Goal: Task Accomplishment & Management: Complete application form

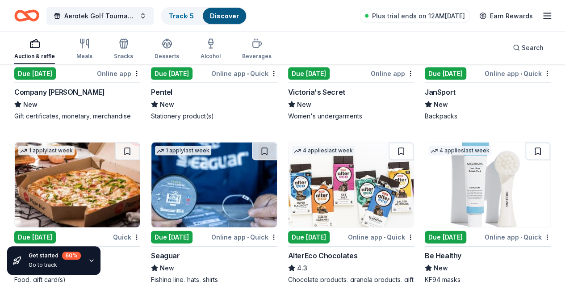
scroll to position [5946, 0]
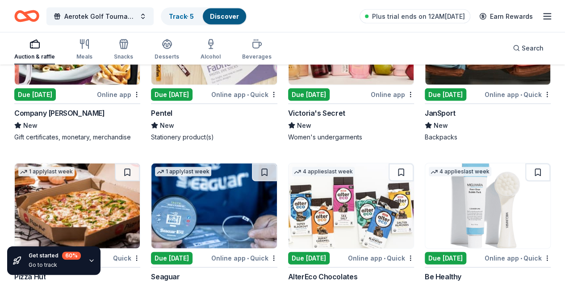
scroll to position [5924, 0]
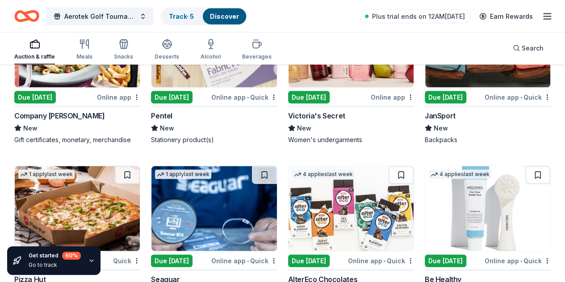
scroll to position [5922, 0]
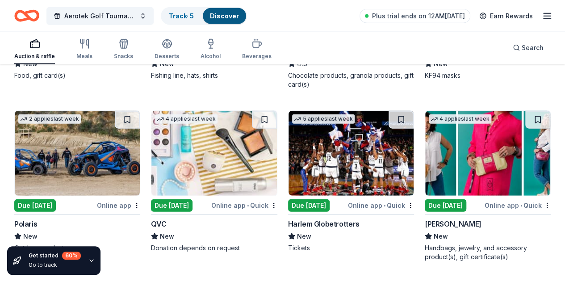
scroll to position [6200, 0]
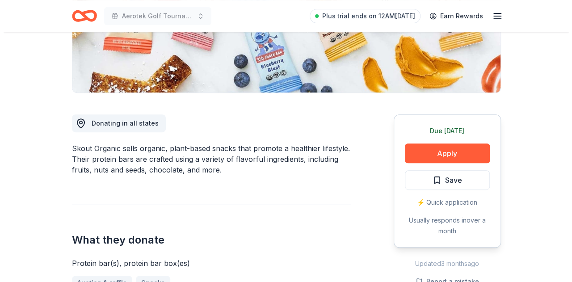
scroll to position [184, 0]
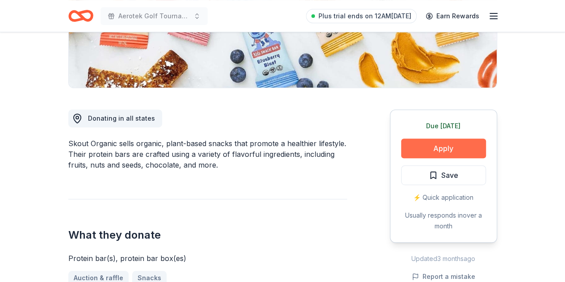
click at [458, 143] on button "Apply" at bounding box center [443, 149] width 85 height 20
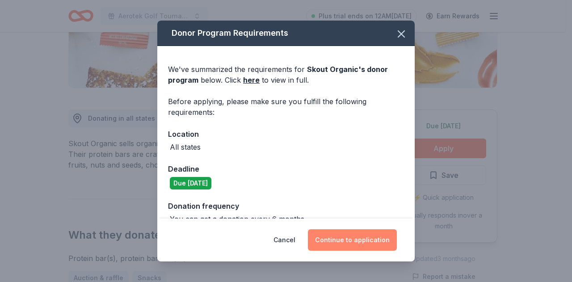
click at [349, 245] on button "Continue to application" at bounding box center [352, 239] width 89 height 21
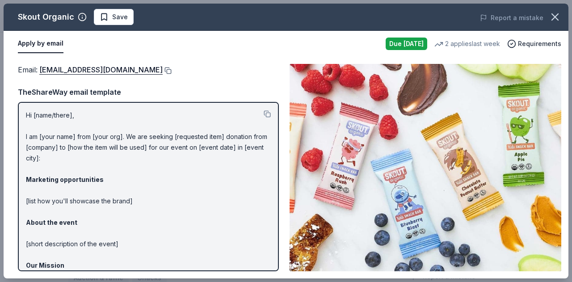
click at [163, 70] on button at bounding box center [167, 70] width 9 height 7
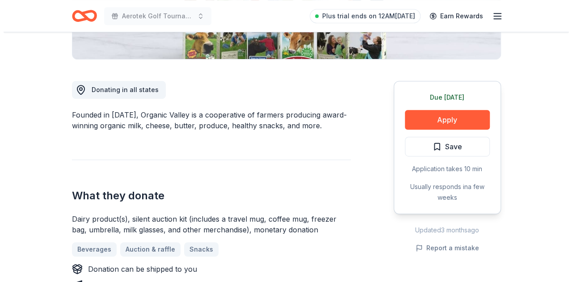
scroll to position [214, 0]
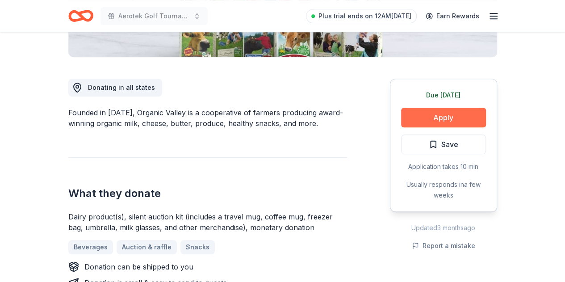
click at [431, 117] on button "Apply" at bounding box center [443, 118] width 85 height 20
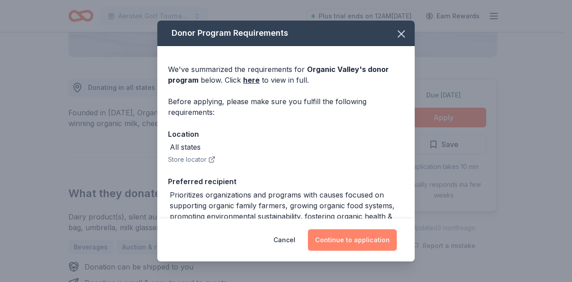
click at [378, 242] on button "Continue to application" at bounding box center [352, 239] width 89 height 21
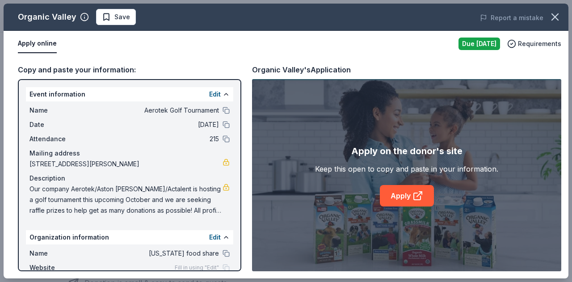
scroll to position [53, 0]
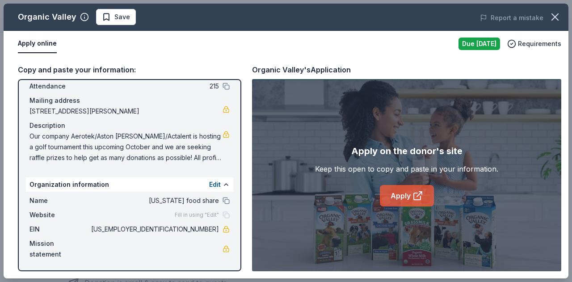
click at [419, 194] on icon at bounding box center [419, 194] width 5 height 5
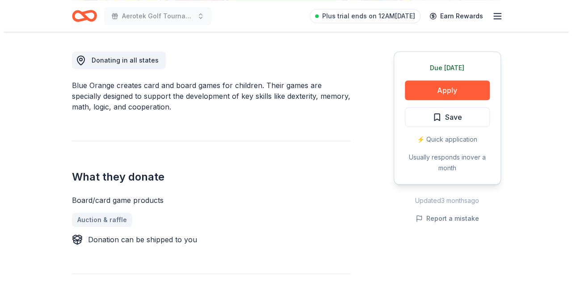
scroll to position [243, 0]
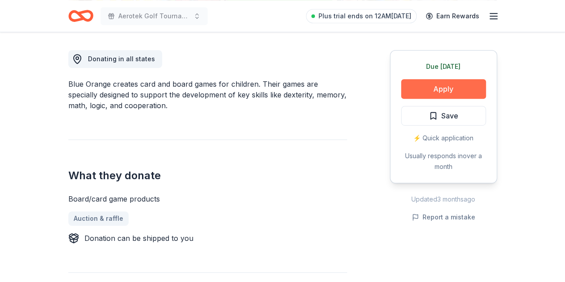
click at [444, 85] on button "Apply" at bounding box center [443, 89] width 85 height 20
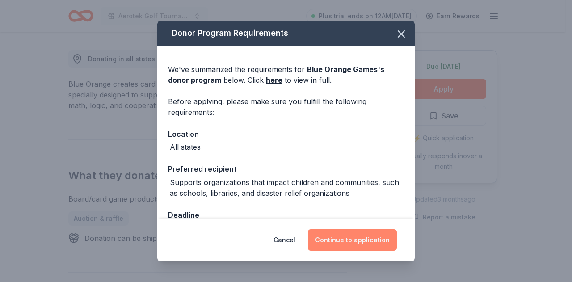
click at [357, 235] on button "Continue to application" at bounding box center [352, 239] width 89 height 21
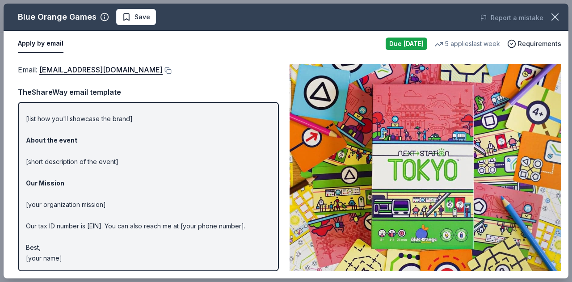
scroll to position [0, 0]
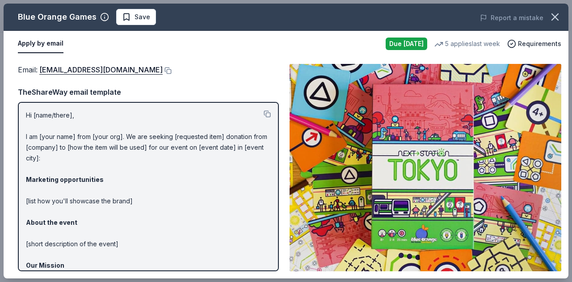
click at [558, 53] on div "Apply by email Due tomorrow 5 applies last week Requirements" at bounding box center [286, 44] width 565 height 26
click at [163, 69] on button at bounding box center [167, 70] width 9 height 7
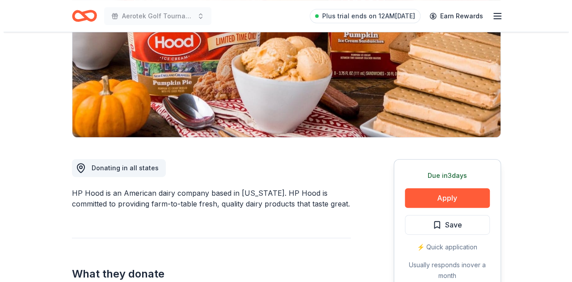
scroll to position [209, 0]
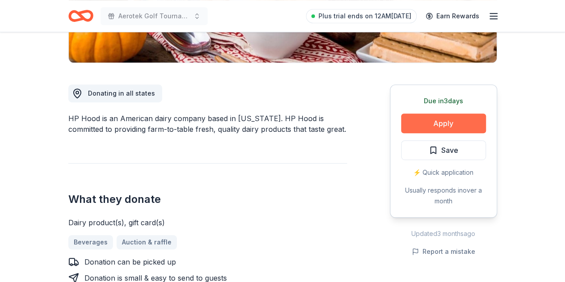
click at [426, 123] on button "Apply" at bounding box center [443, 123] width 85 height 20
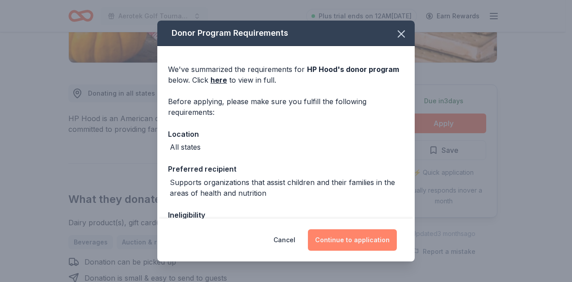
click at [354, 238] on button "Continue to application" at bounding box center [352, 239] width 89 height 21
